Goal: Task Accomplishment & Management: Complete application form

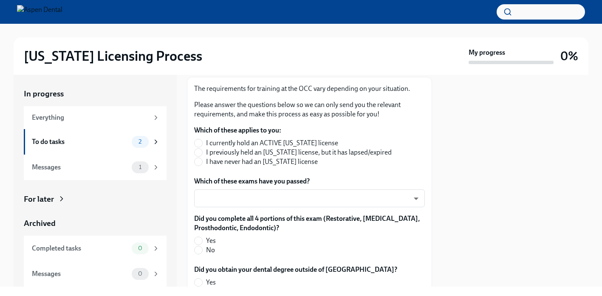
scroll to position [145, 0]
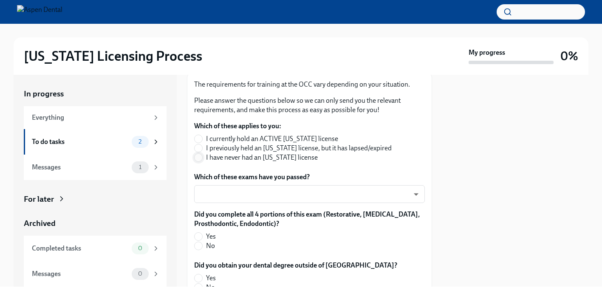
click at [198, 154] on input "I have never had an [US_STATE] license" at bounding box center [199, 158] width 8 height 8
radio input "true"
click at [206, 181] on body "[US_STATE] Licensing Process My progress 0% In progress Everything To do tasks …" at bounding box center [301, 148] width 602 height 296
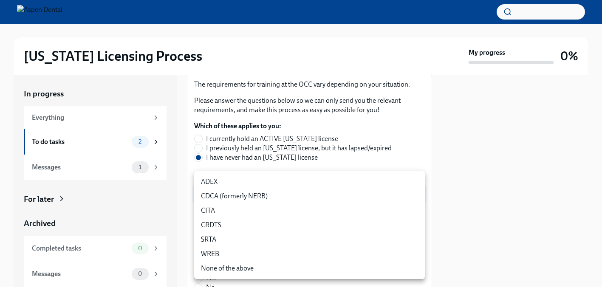
click at [214, 180] on li "ADEX" at bounding box center [309, 182] width 231 height 14
type input "pxo-W3vNi"
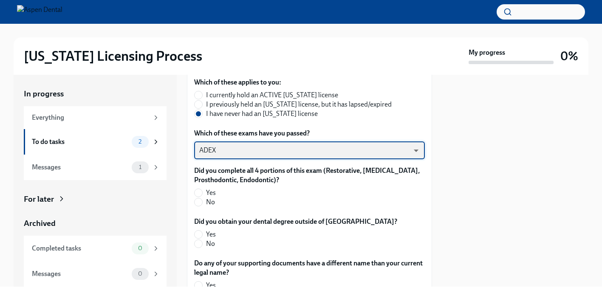
scroll to position [199, 0]
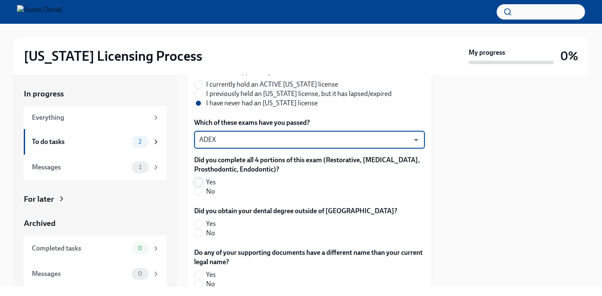
click at [198, 178] on input "Yes" at bounding box center [199, 182] width 8 height 8
radio input "true"
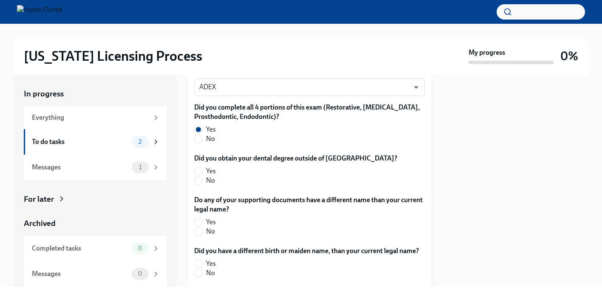
scroll to position [253, 0]
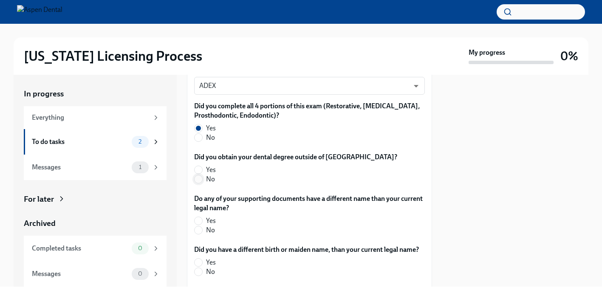
click at [198, 175] on input "No" at bounding box center [199, 179] width 8 height 8
radio input "true"
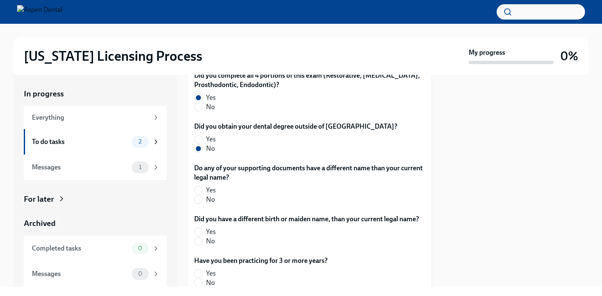
scroll to position [285, 0]
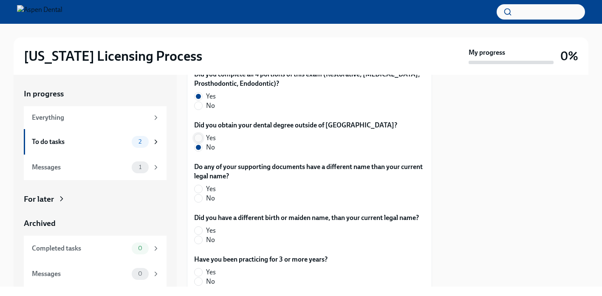
click at [197, 134] on input "Yes" at bounding box center [199, 138] width 8 height 8
radio input "true"
click at [199, 144] on input "No" at bounding box center [199, 148] width 8 height 8
radio input "true"
click at [200, 195] on input "No" at bounding box center [199, 199] width 8 height 8
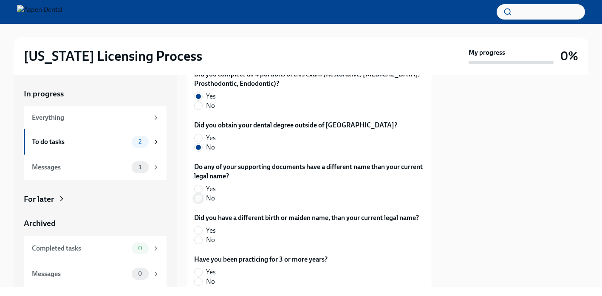
radio input "true"
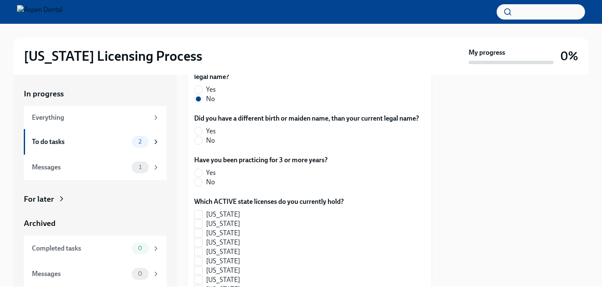
scroll to position [386, 0]
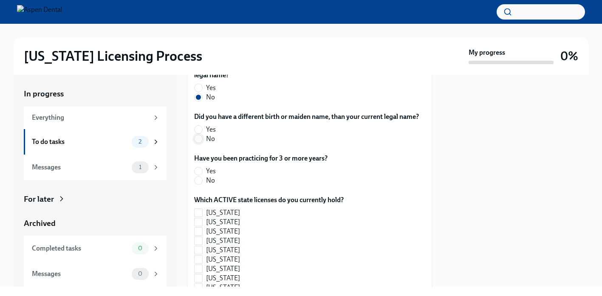
click at [201, 135] on input "No" at bounding box center [199, 139] width 8 height 8
radio input "true"
click at [200, 177] on input "No" at bounding box center [199, 181] width 8 height 8
radio input "true"
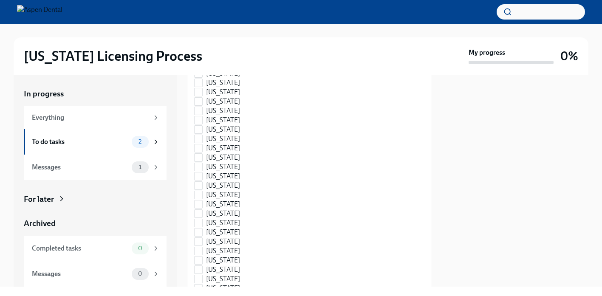
scroll to position [741, 0]
click at [201, 209] on input "[US_STATE]" at bounding box center [199, 213] width 8 height 8
checkbox input "true"
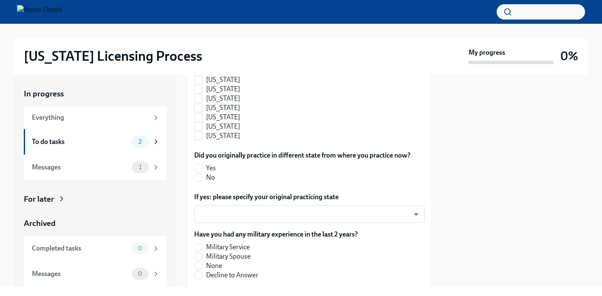
scroll to position [940, 0]
click at [198, 173] on input "No" at bounding box center [199, 177] width 8 height 8
radio input "true"
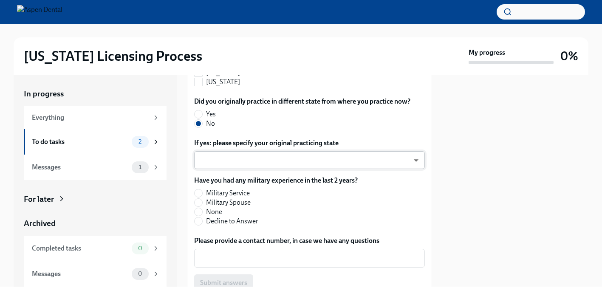
scroll to position [996, 0]
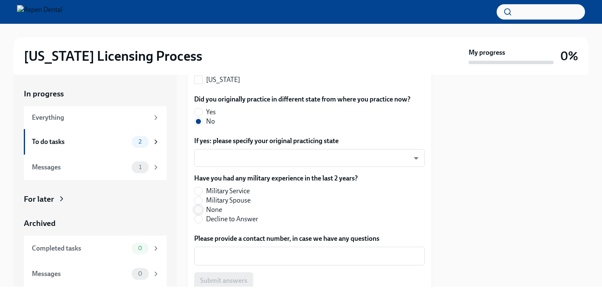
click at [200, 206] on input "None" at bounding box center [199, 210] width 8 height 8
radio input "true"
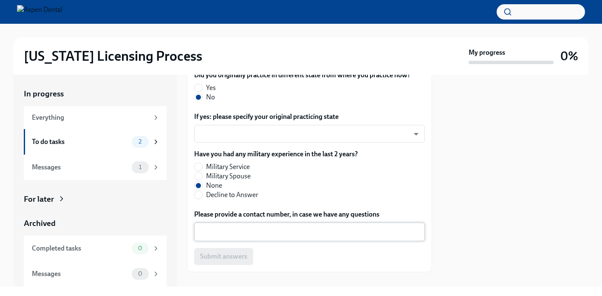
click at [226, 227] on textarea "Please provide a contact number, in case we have any questions" at bounding box center [309, 232] width 220 height 10
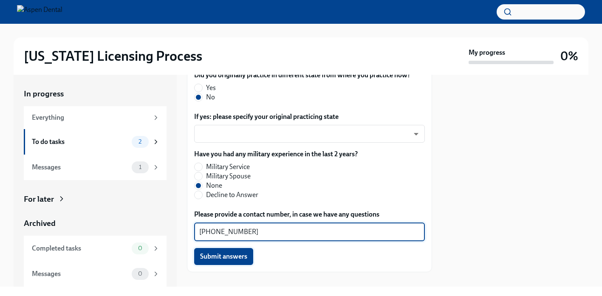
type textarea "909-488-8222"
click at [212, 252] on span "Submit answers" at bounding box center [223, 256] width 47 height 8
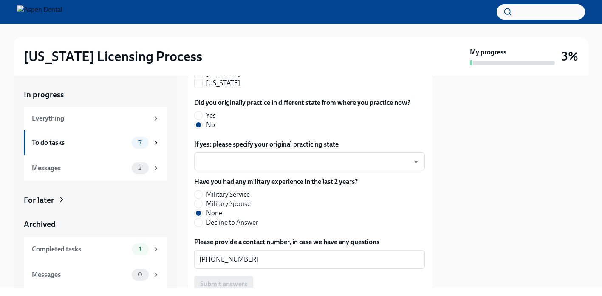
scroll to position [1047, 0]
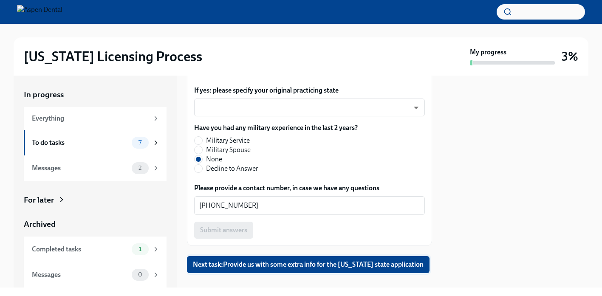
click at [229, 260] on span "Next task : Provide us with some extra info for the Illinois state application" at bounding box center [308, 264] width 231 height 8
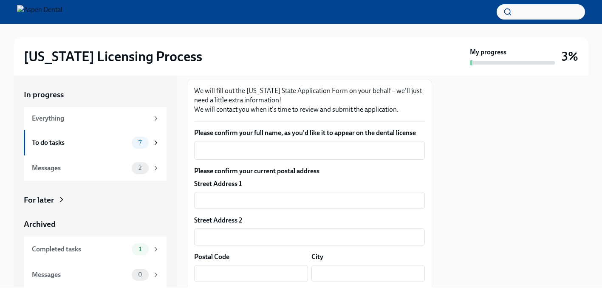
scroll to position [118, 0]
click at [246, 149] on textarea "Please confirm your full name, as you'd like it to appear on the dental license" at bounding box center [309, 150] width 220 height 10
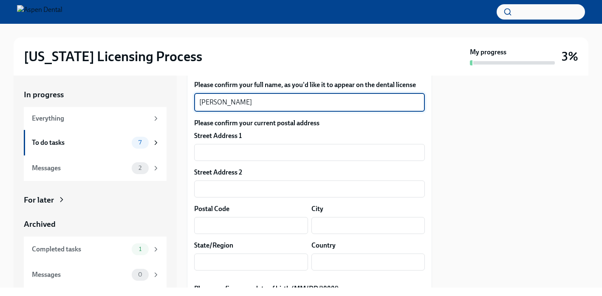
scroll to position [171, 0]
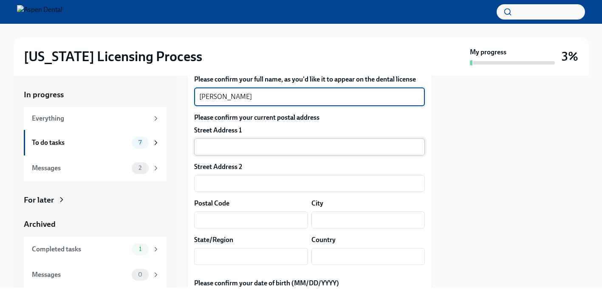
type textarea "Rinkal Dhillon"
click at [245, 144] on input "text" at bounding box center [309, 146] width 231 height 17
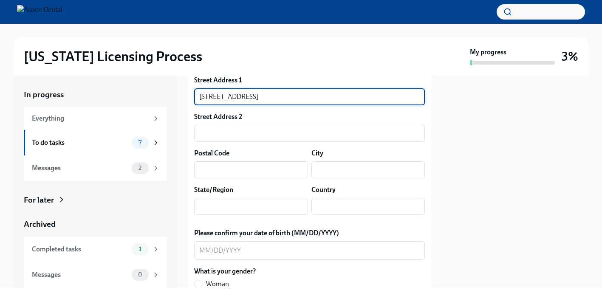
scroll to position [228, 0]
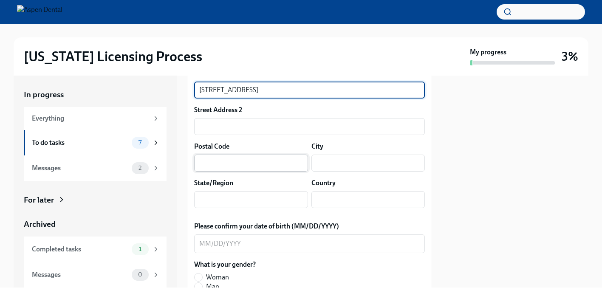
type input "5536 Greystone Dr"
click at [235, 169] on input "text" at bounding box center [251, 163] width 114 height 17
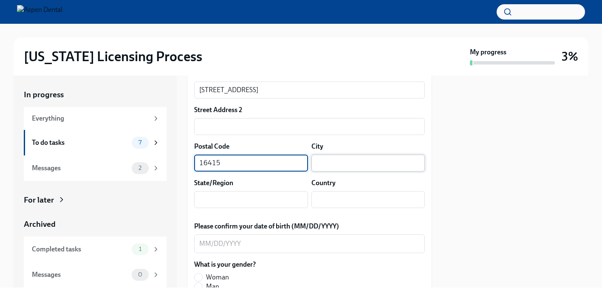
type input "16415"
click at [317, 164] on input "text" at bounding box center [368, 163] width 114 height 17
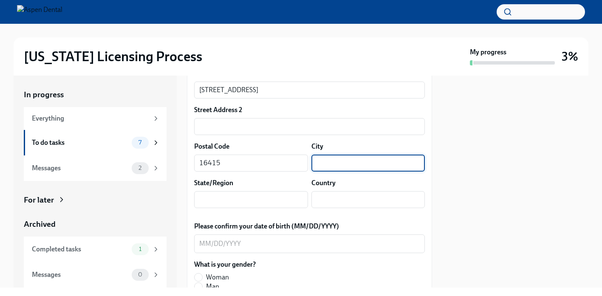
type input "E"
type input "Fairview"
click at [276, 200] on input "text" at bounding box center [251, 199] width 114 height 17
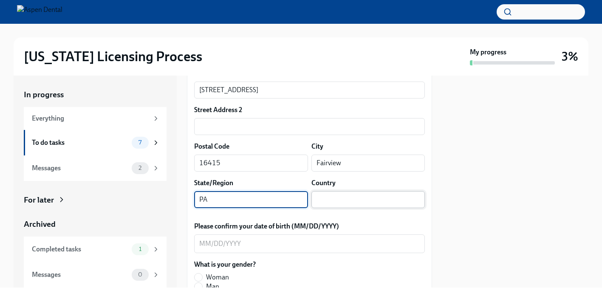
type input "PA"
click at [323, 197] on input "text" at bounding box center [368, 199] width 114 height 17
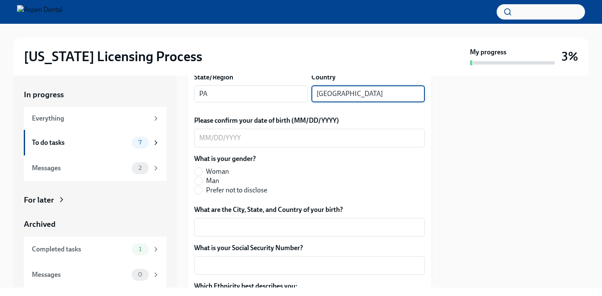
scroll to position [343, 0]
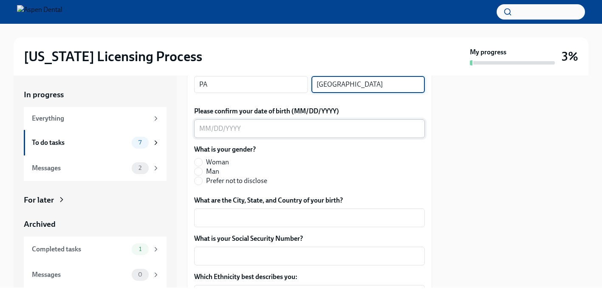
type input "USA"
click at [203, 128] on textarea "Please confirm your date of birth (MM/DD/YYYY)" at bounding box center [309, 129] width 220 height 10
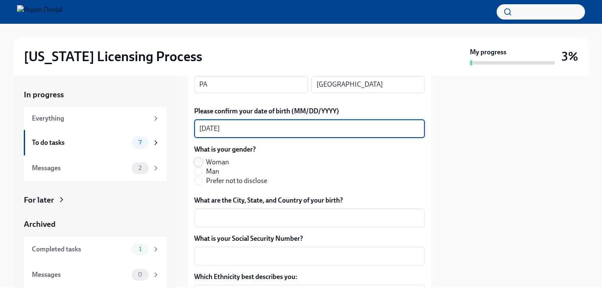
type textarea "07/25/1989"
click at [196, 162] on input "Woman" at bounding box center [199, 162] width 8 height 8
radio input "true"
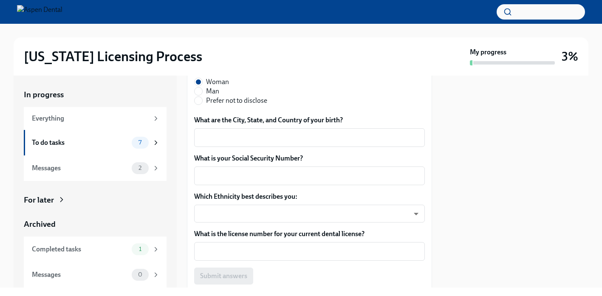
scroll to position [424, 0]
click at [236, 138] on textarea "What are the City, State, and Country of your birth?" at bounding box center [309, 137] width 220 height 10
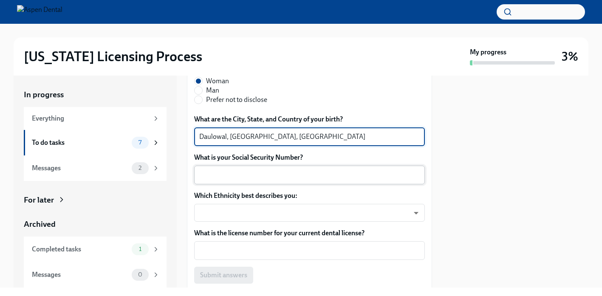
type textarea "Daulowal, Punjab, India"
click at [214, 178] on textarea "What is your Social Security Number?" at bounding box center [309, 175] width 220 height 10
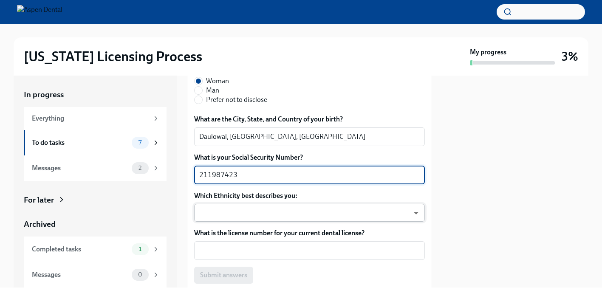
type textarea "211987423"
click at [205, 216] on body "Illinois Licensing Process My progress 3% In progress Everything To do tasks 7 …" at bounding box center [301, 148] width 602 height 296
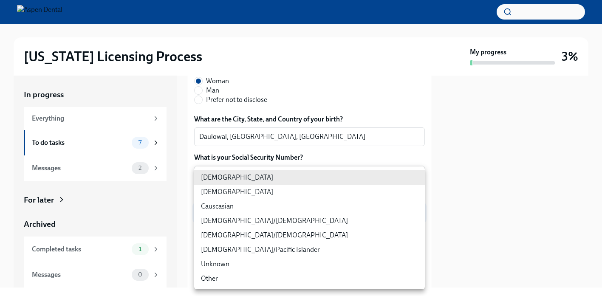
click at [214, 194] on li "Asian" at bounding box center [309, 192] width 231 height 14
type input "930Z9RFkx"
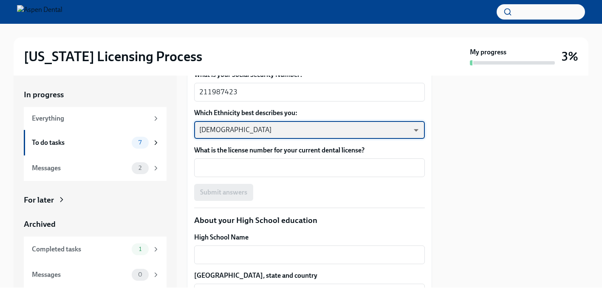
scroll to position [507, 0]
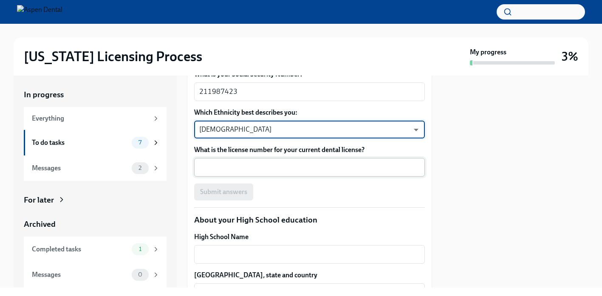
click at [239, 169] on textarea "What is the license number for your current dental license?" at bounding box center [309, 167] width 220 height 10
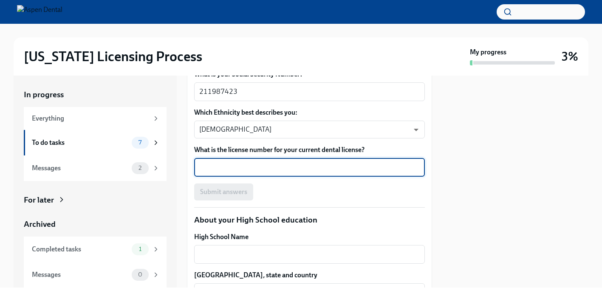
paste textarea "DS044850"
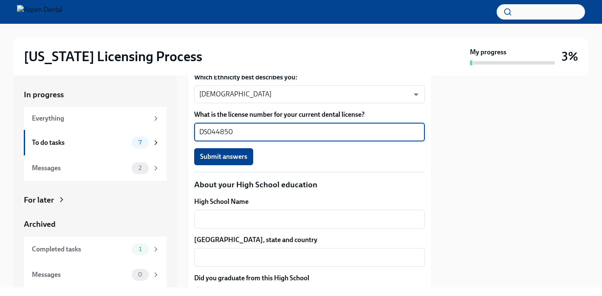
scroll to position [543, 0]
type textarea "DS044850"
click at [236, 155] on span "Submit answers" at bounding box center [223, 156] width 47 height 8
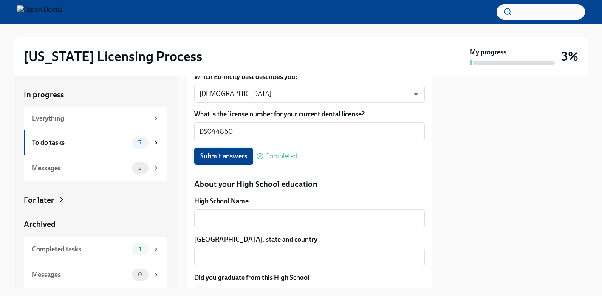
click at [232, 159] on span "Submit answers" at bounding box center [223, 156] width 47 height 8
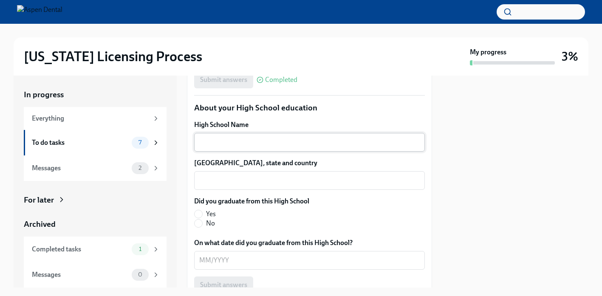
scroll to position [621, 0]
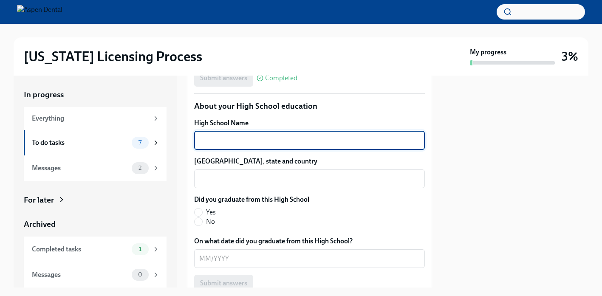
click at [246, 140] on textarea "High School Name" at bounding box center [309, 140] width 220 height 10
type textarea "FC Verma Secondary School"
click at [223, 181] on textarea "High School city, state and country" at bounding box center [309, 179] width 220 height 10
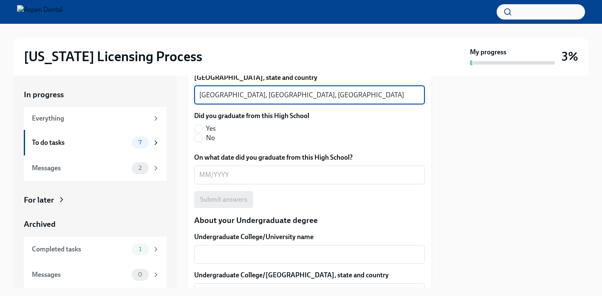
scroll to position [706, 0]
type textarea "Batala, Punjab, India"
click at [198, 127] on input "Yes" at bounding box center [199, 128] width 8 height 8
radio input "true"
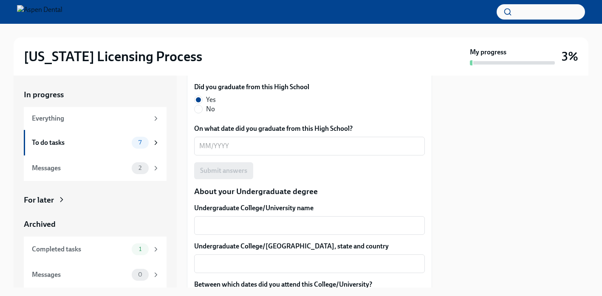
scroll to position [735, 0]
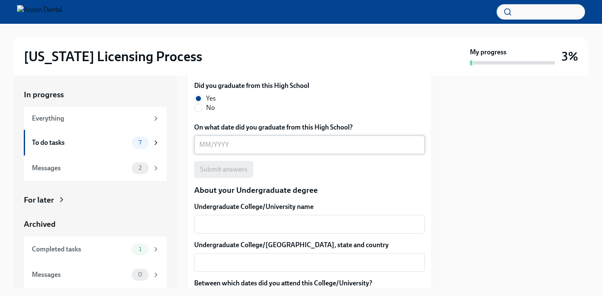
click at [207, 148] on textarea "On what date did you graduate from this High School?" at bounding box center [309, 145] width 220 height 10
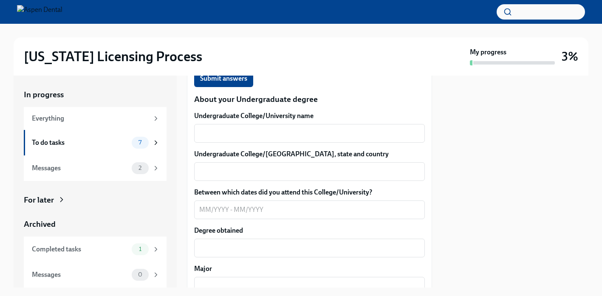
scroll to position [827, 0]
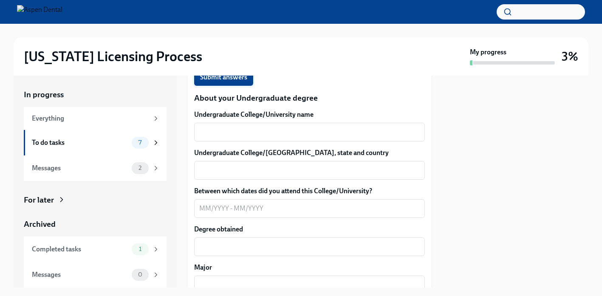
type textarea "05/2008"
click at [220, 77] on span "Submit answers" at bounding box center [223, 77] width 47 height 8
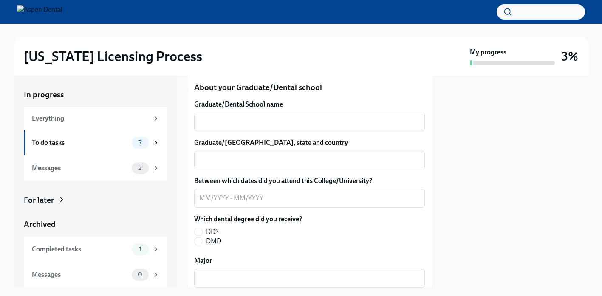
scroll to position [1115, 0]
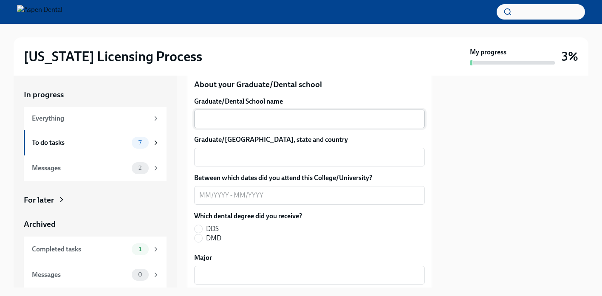
click at [211, 122] on textarea "Graduate/Dental School name" at bounding box center [309, 119] width 220 height 10
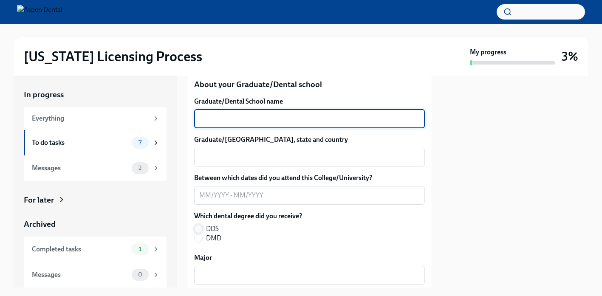
click at [198, 229] on input "DDS" at bounding box center [199, 229] width 8 height 8
radio input "true"
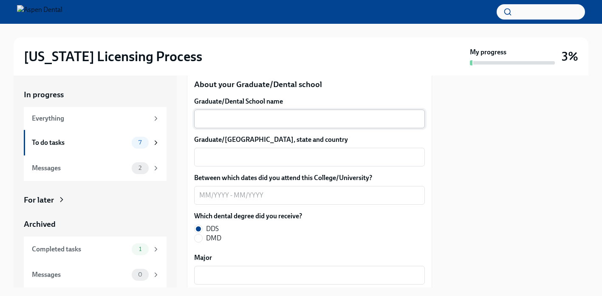
click at [227, 124] on div "x ​" at bounding box center [309, 119] width 231 height 19
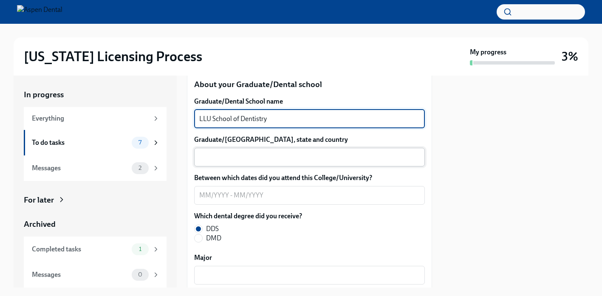
type textarea "LLU School of Dentistry"
click at [203, 161] on textarea "Graduate/Dental School city, state and country" at bounding box center [309, 157] width 220 height 10
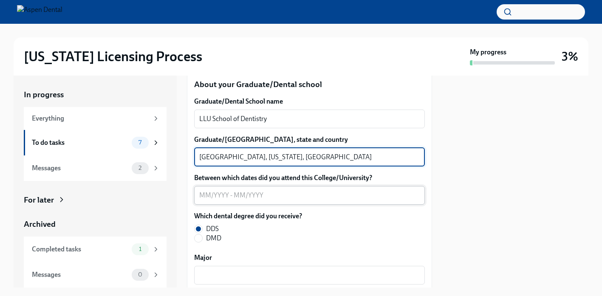
type textarea "Loma Linda, California, USA"
click at [200, 196] on textarea "Between which dates did you attend this College/University?" at bounding box center [309, 195] width 220 height 10
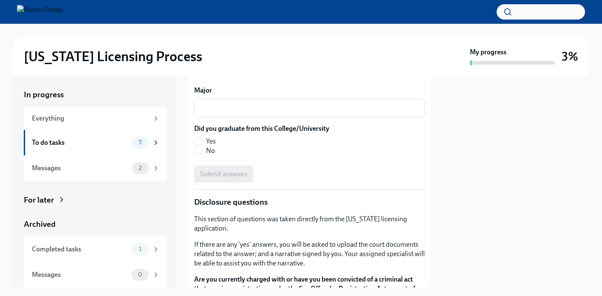
scroll to position [1294, 0]
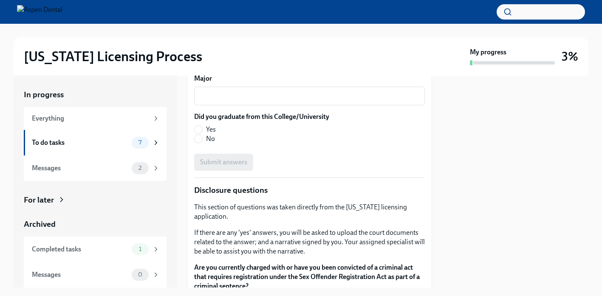
type textarea "March 2022- May 2024"
click at [199, 125] on label "Yes" at bounding box center [258, 129] width 128 height 9
click at [199, 126] on input "Yes" at bounding box center [199, 130] width 8 height 8
radio input "true"
click at [226, 95] on textarea "Major" at bounding box center [309, 96] width 220 height 10
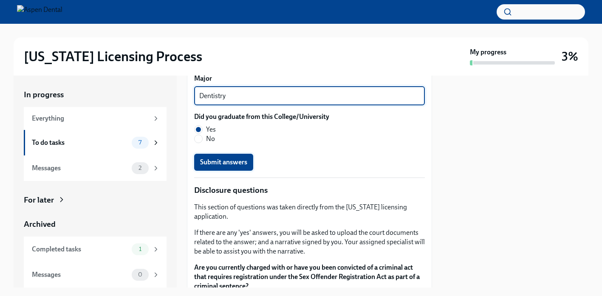
type textarea "Dentistry"
click at [204, 159] on span "Submit answers" at bounding box center [223, 162] width 47 height 8
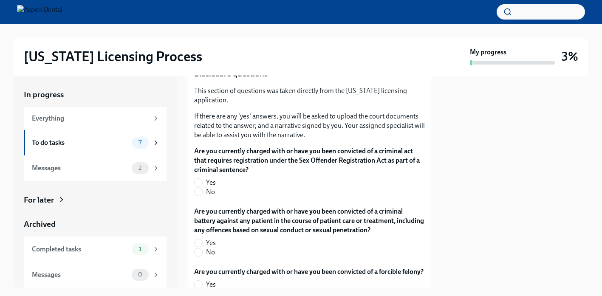
scroll to position [1412, 0]
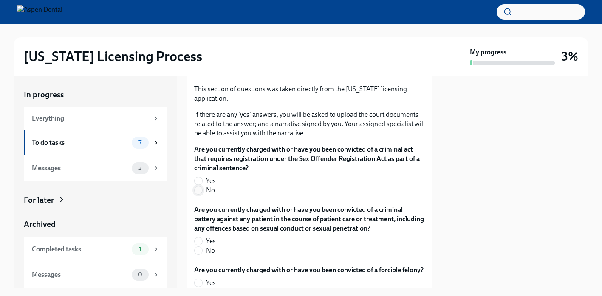
click at [201, 190] on input "No" at bounding box center [199, 190] width 8 height 8
radio input "true"
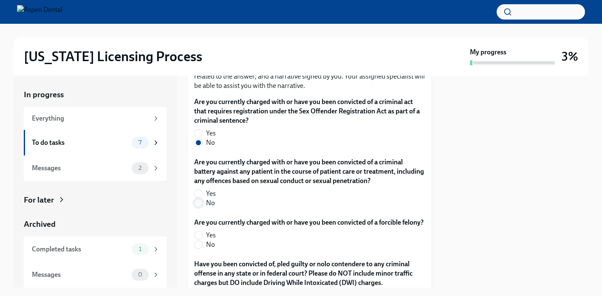
click at [199, 204] on input "No" at bounding box center [199, 203] width 8 height 8
radio input "true"
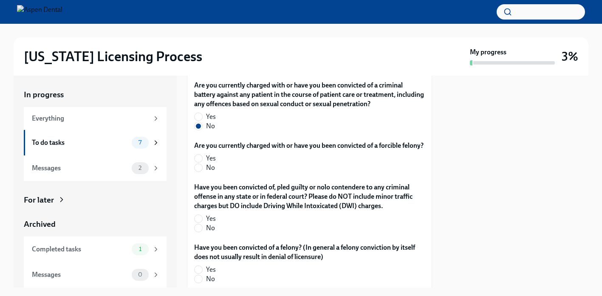
scroll to position [1538, 0]
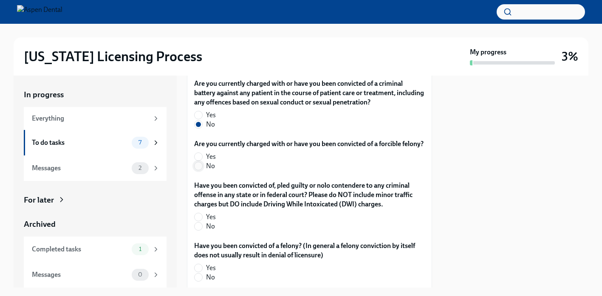
click at [200, 170] on input "No" at bounding box center [199, 166] width 8 height 8
radio input "true"
click at [200, 230] on input "No" at bounding box center [199, 227] width 8 height 8
radio input "true"
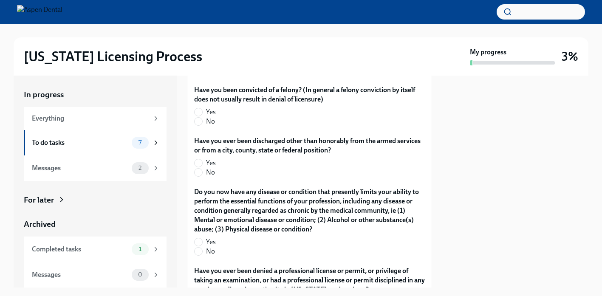
scroll to position [1692, 0]
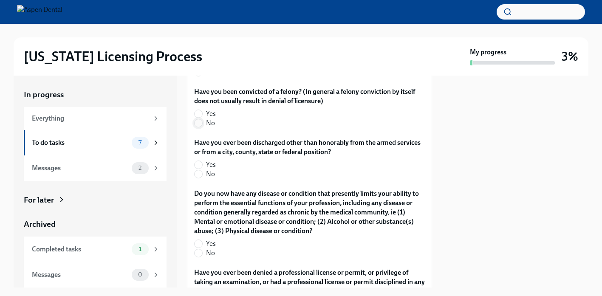
click at [201, 127] on input "No" at bounding box center [199, 123] width 8 height 8
radio input "true"
click at [201, 178] on input "No" at bounding box center [199, 174] width 8 height 8
radio input "true"
click at [197, 257] on input "No" at bounding box center [199, 253] width 8 height 8
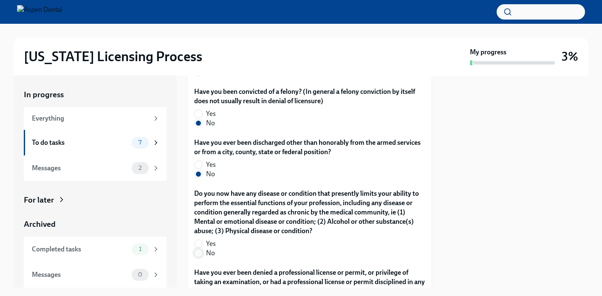
radio input "true"
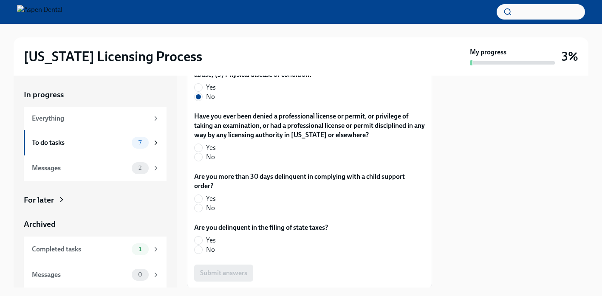
scroll to position [1848, 0]
click at [200, 161] on input "No" at bounding box center [199, 158] width 8 height 8
radio input "true"
click at [200, 212] on input "No" at bounding box center [199, 209] width 8 height 8
radio input "true"
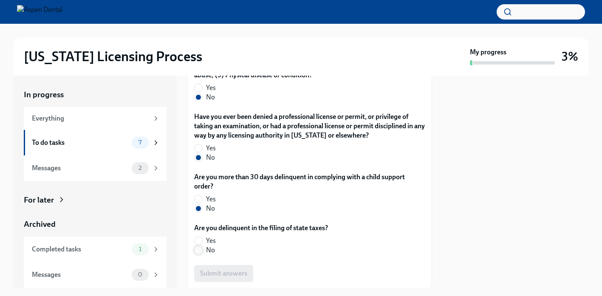
click at [200, 254] on input "No" at bounding box center [199, 250] width 8 height 8
radio input "true"
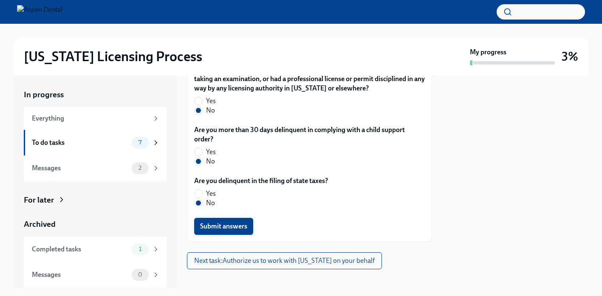
click at [238, 231] on span "Submit answers" at bounding box center [223, 226] width 47 height 8
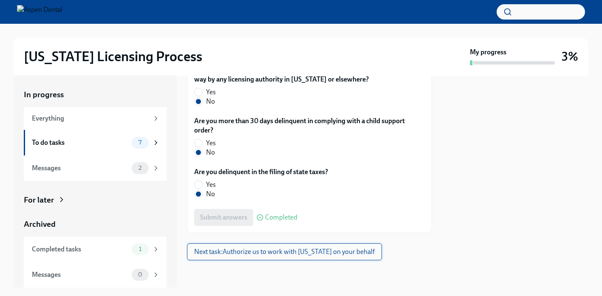
click at [235, 257] on button "Next task : Authorize us to work with Illinois on your behalf" at bounding box center [284, 251] width 195 height 17
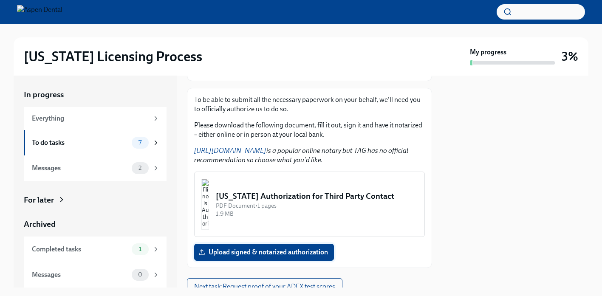
scroll to position [143, 0]
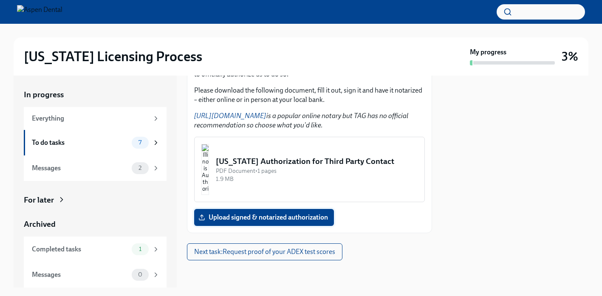
click at [243, 217] on span "Upload signed & notarized authorization" at bounding box center [264, 217] width 128 height 8
click at [0, 0] on input "Upload signed & notarized authorization" at bounding box center [0, 0] width 0 height 0
click at [209, 177] on img "button" at bounding box center [205, 169] width 8 height 51
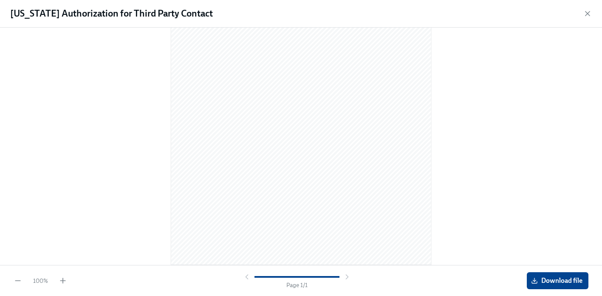
scroll to position [106, 0]
click at [550, 283] on span "Download file" at bounding box center [558, 281] width 50 height 8
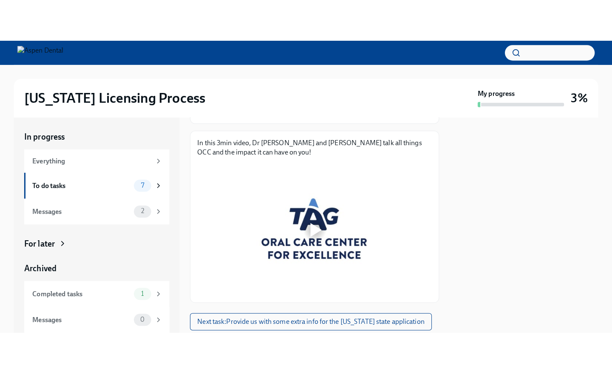
scroll to position [142, 0]
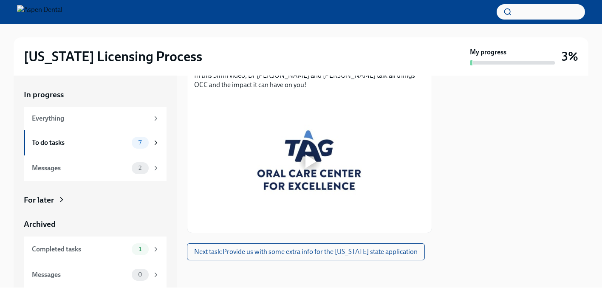
click at [309, 164] on div at bounding box center [310, 162] width 11 height 14
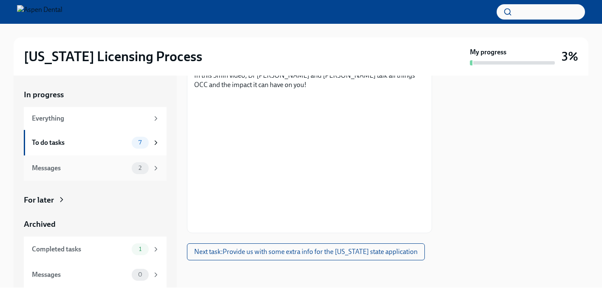
click at [83, 170] on div "Messages" at bounding box center [80, 168] width 96 height 9
